Goal: Information Seeking & Learning: Learn about a topic

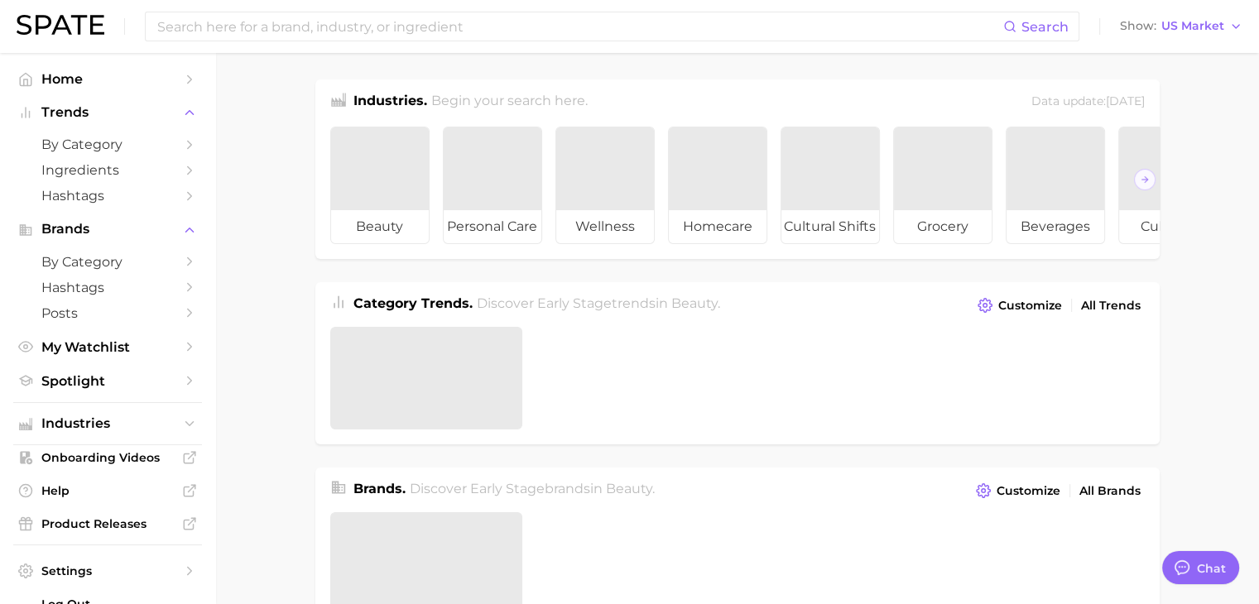
type textarea "x"
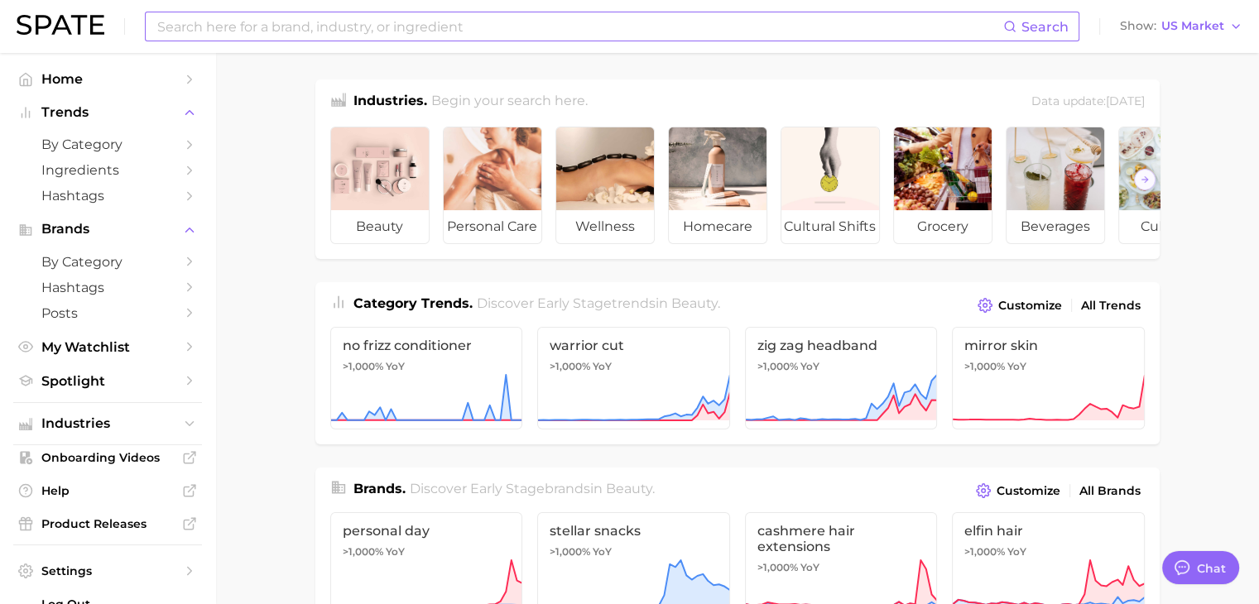
click at [419, 37] on input at bounding box center [579, 26] width 847 height 28
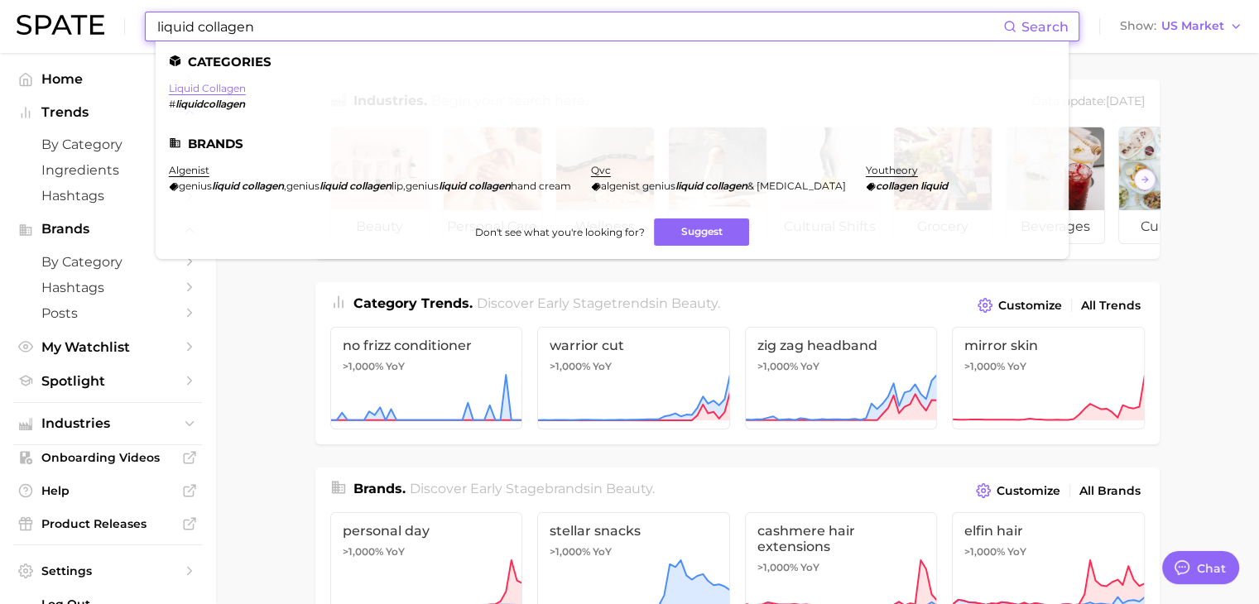
type input "liquid collagen"
click at [192, 90] on link "liquid collagen" at bounding box center [207, 88] width 77 height 12
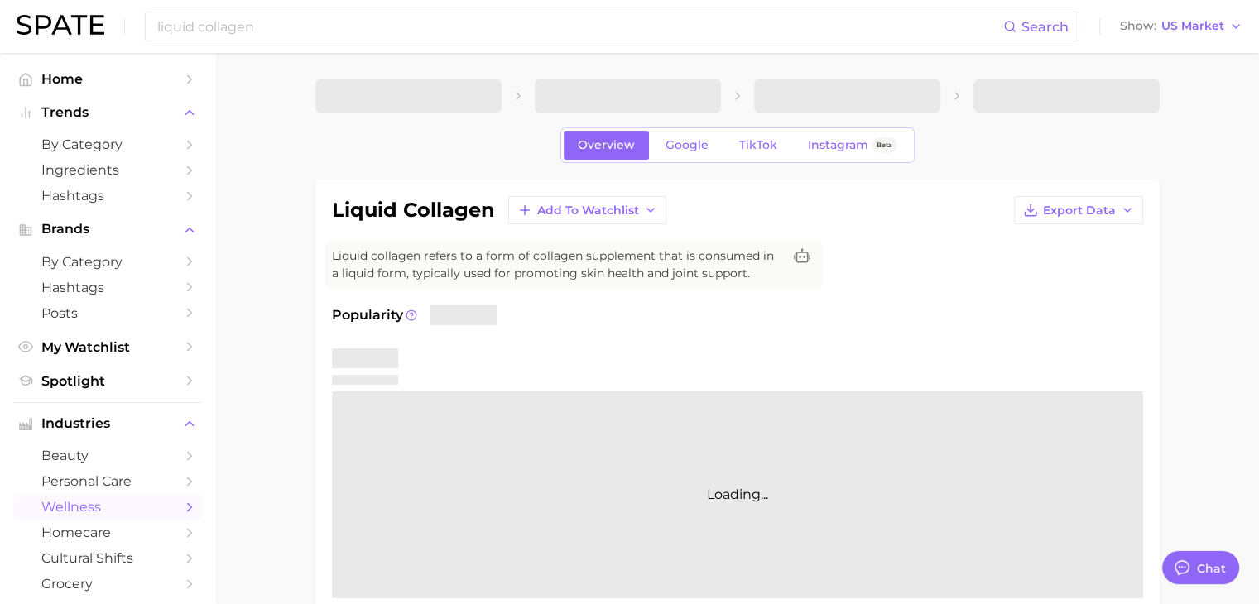
type textarea "x"
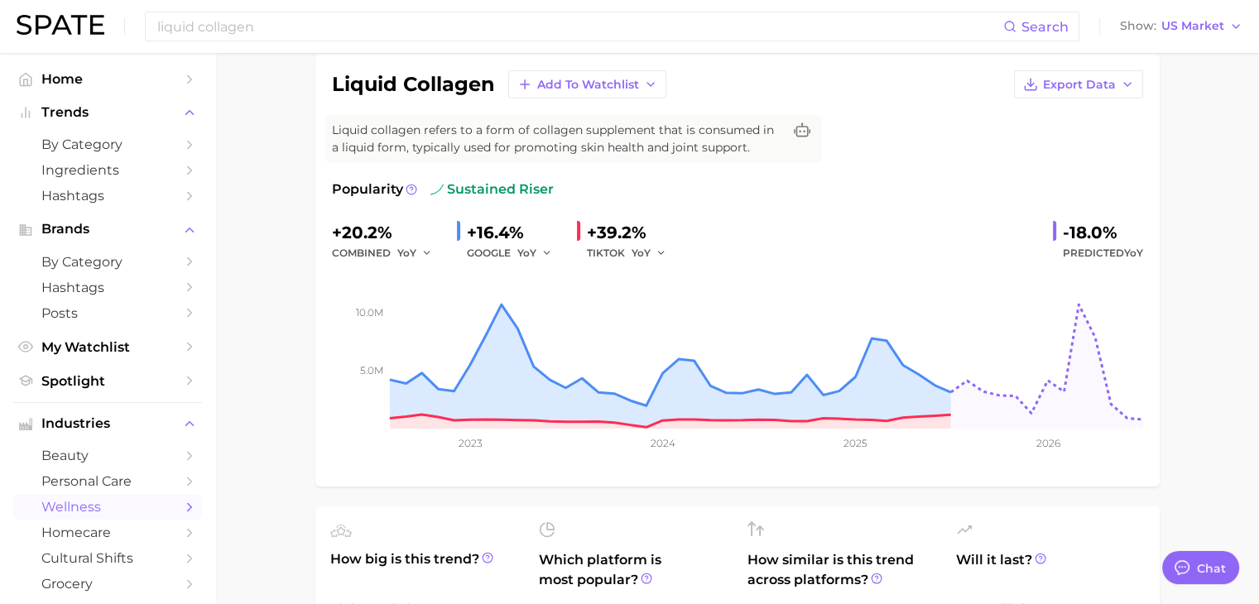
scroll to position [166, 0]
